Goal: Information Seeking & Learning: Learn about a topic

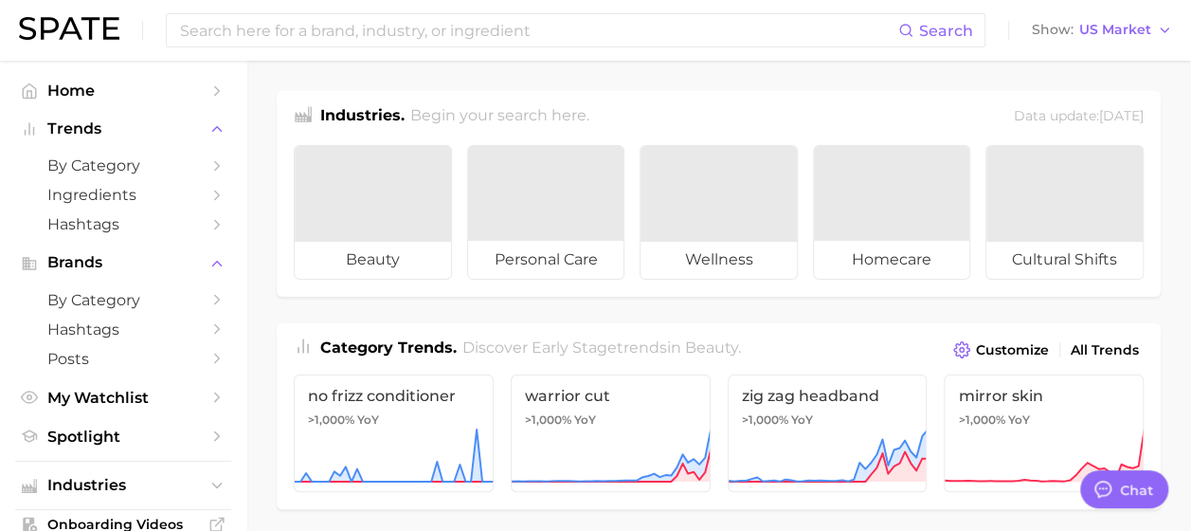
type textarea "x"
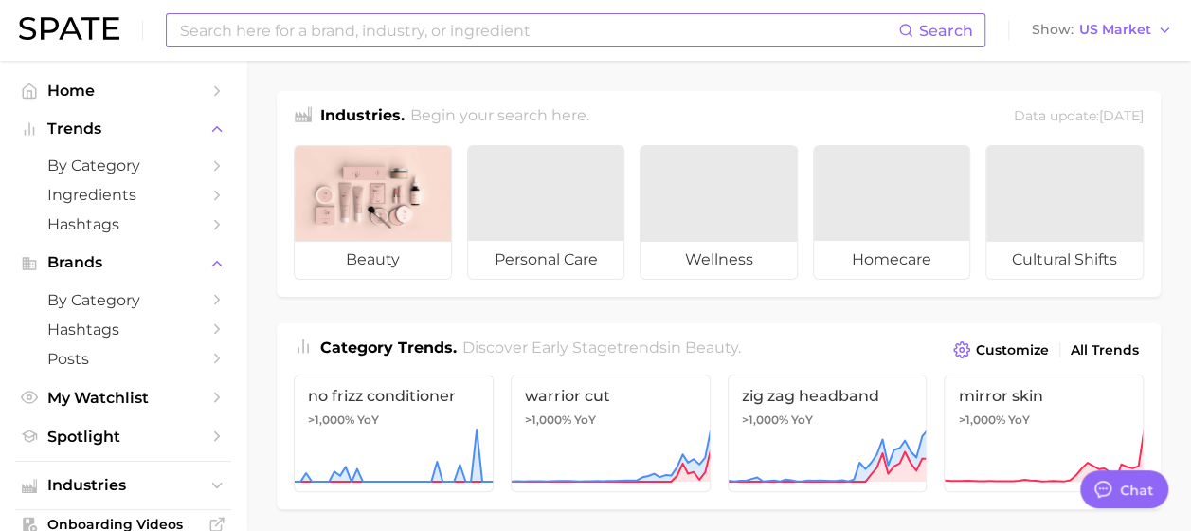
click at [399, 27] on input at bounding box center [538, 30] width 720 height 32
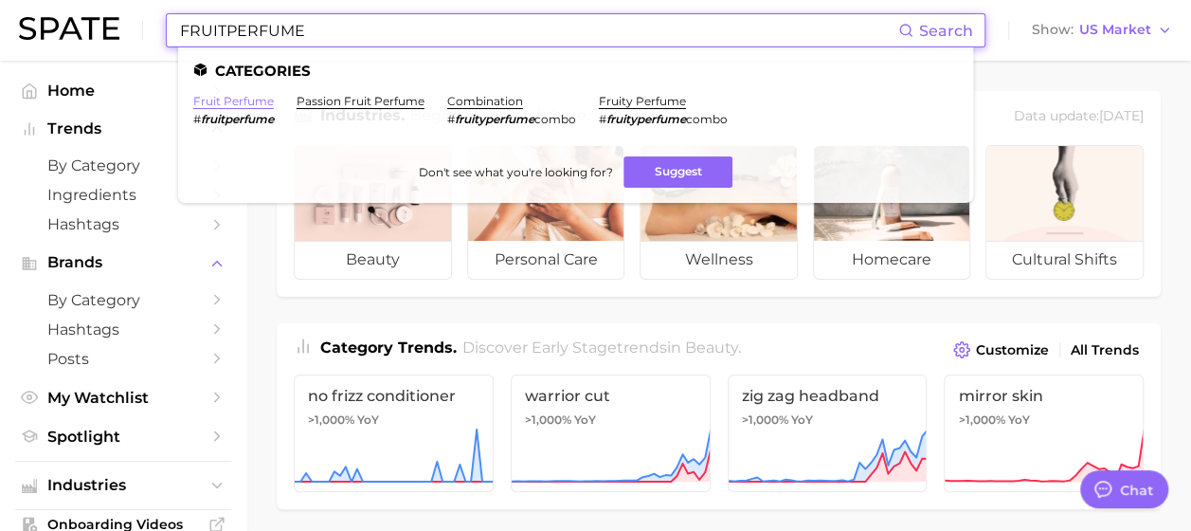
type input "FRUITPERFUME"
click at [248, 97] on link "fruit perfume" at bounding box center [233, 101] width 81 height 14
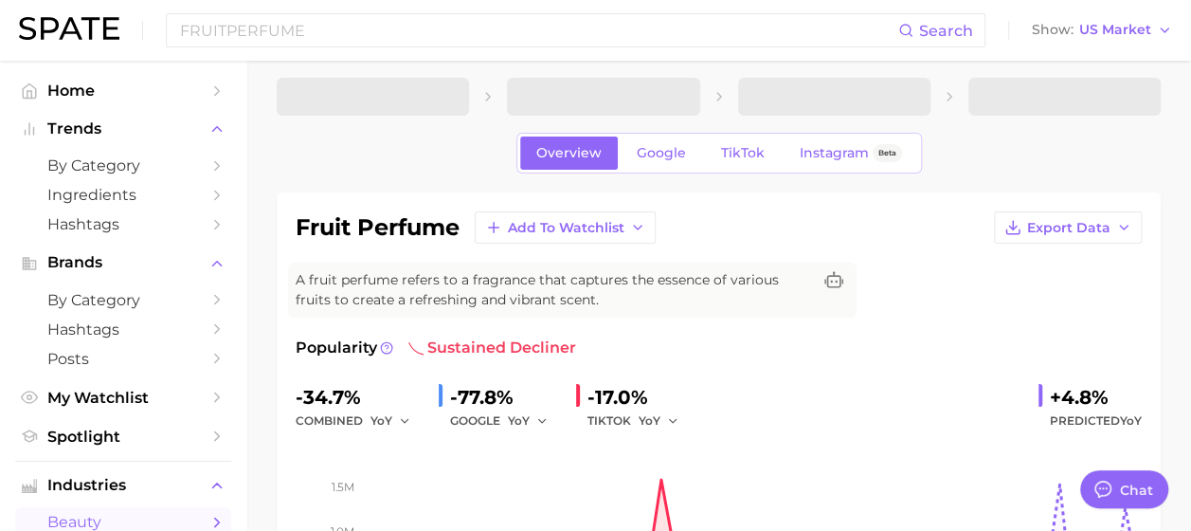
scroll to position [190, 0]
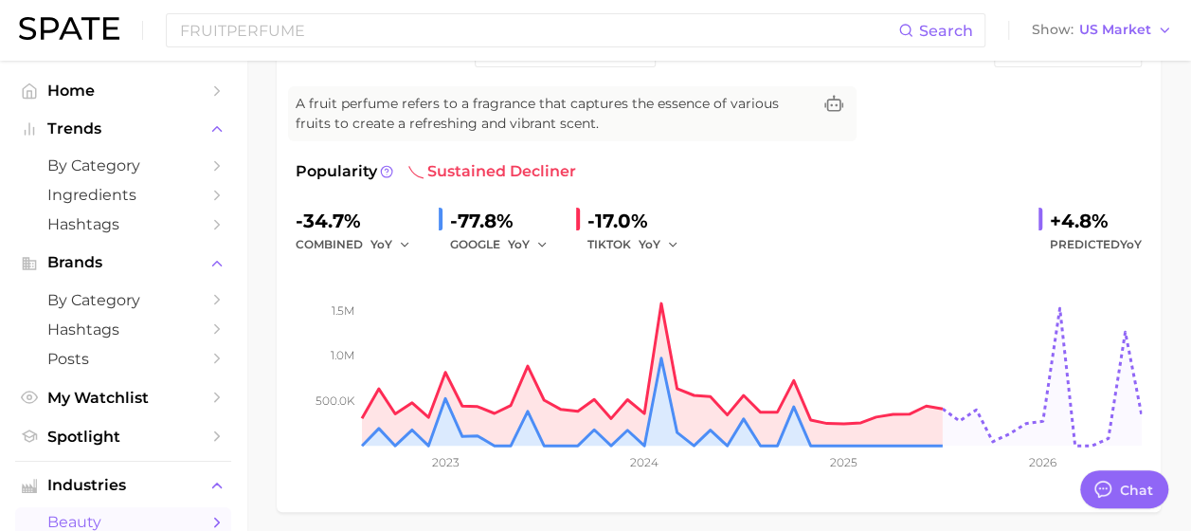
type textarea "x"
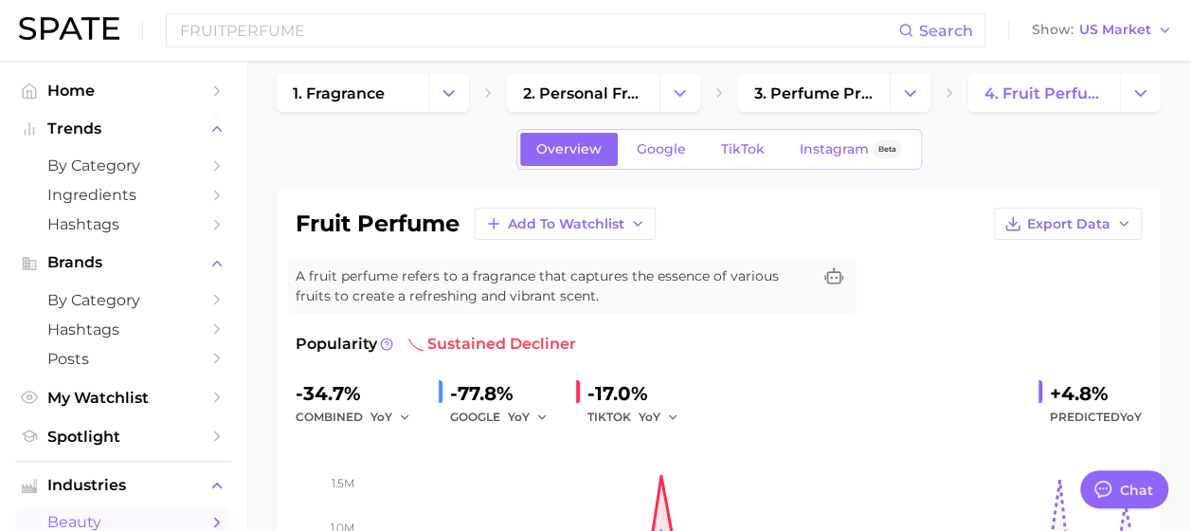
scroll to position [0, 0]
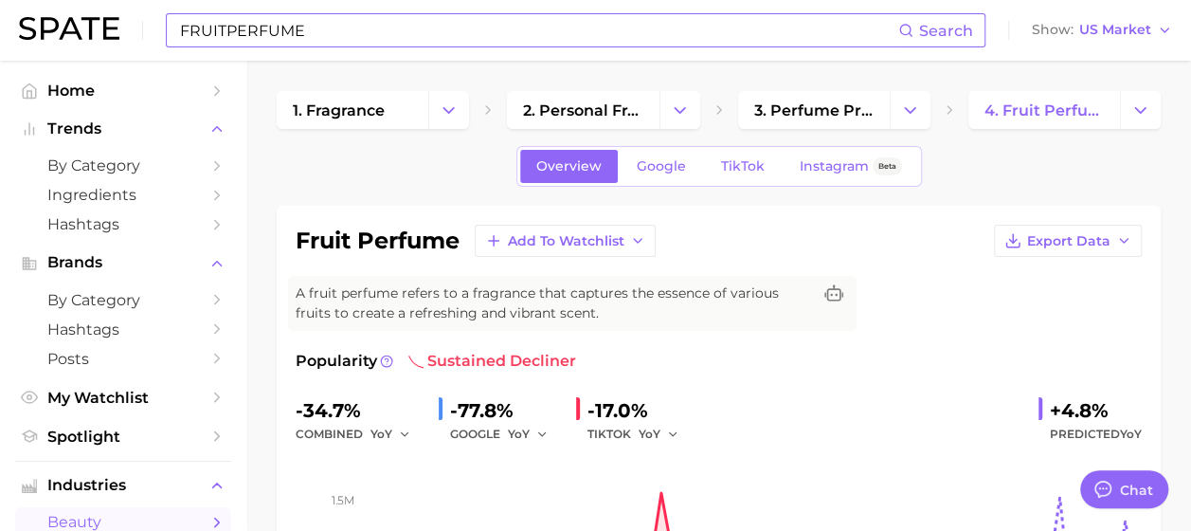
click at [226, 32] on input "FRUITPERFUME" at bounding box center [538, 30] width 720 height 32
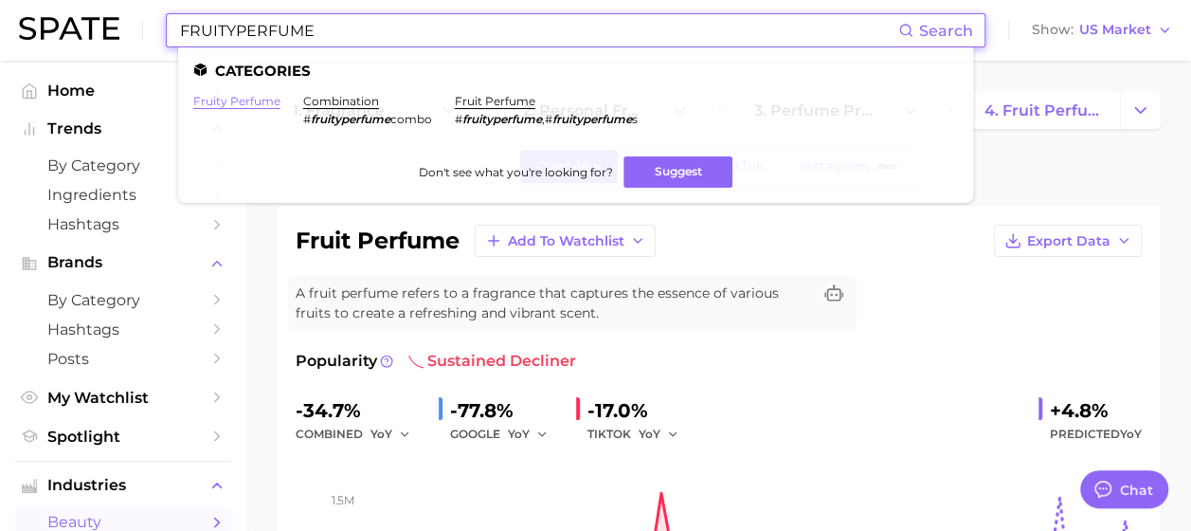
type input "FRUITYPERFUME"
click at [253, 98] on link "fruity perfume" at bounding box center [236, 101] width 87 height 14
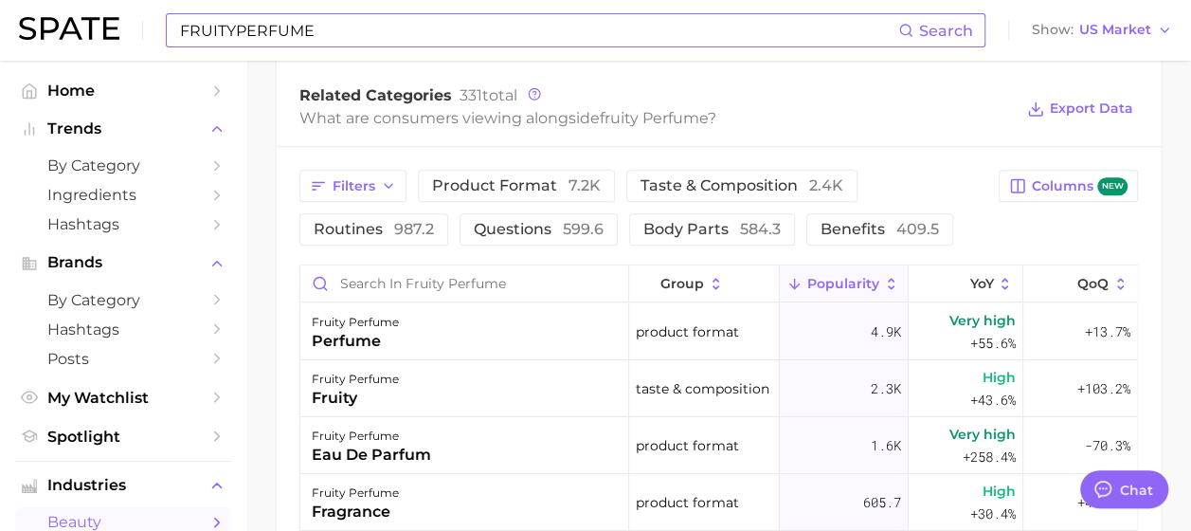
scroll to position [1042, 0]
